Goal: Information Seeking & Learning: Learn about a topic

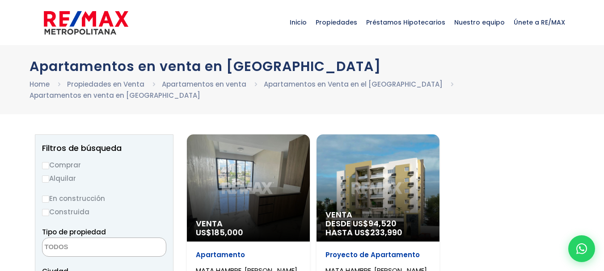
select select
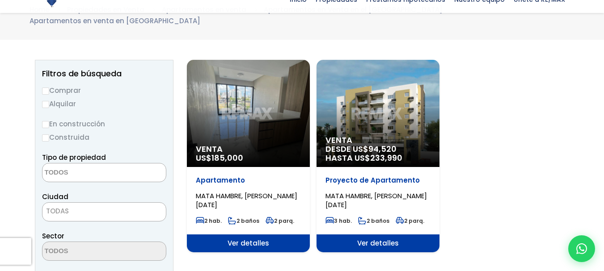
scroll to position [89, 0]
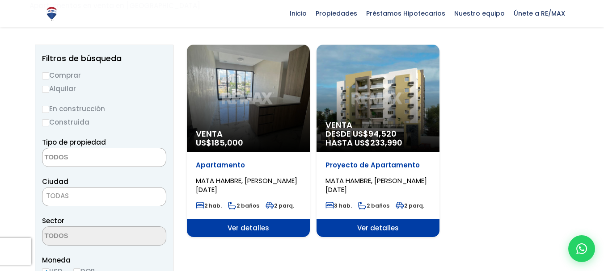
click at [378, 121] on span "Venta" at bounding box center [377, 125] width 105 height 9
click at [259, 220] on span "Ver detalles" at bounding box center [248, 228] width 123 height 18
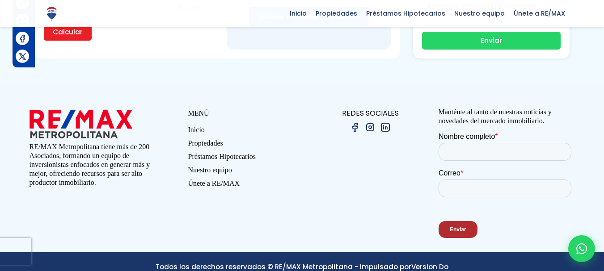
scroll to position [801, 0]
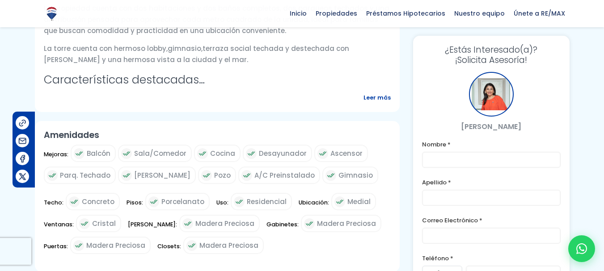
scroll to position [402, 0]
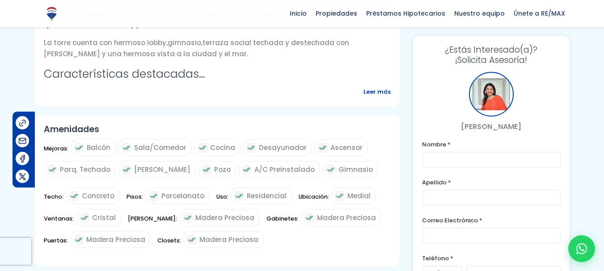
click at [375, 97] on span "Leer más" at bounding box center [376, 91] width 27 height 11
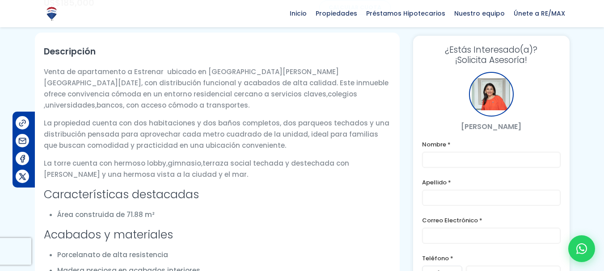
scroll to position [268, 0]
